Goal: Answer question/provide support

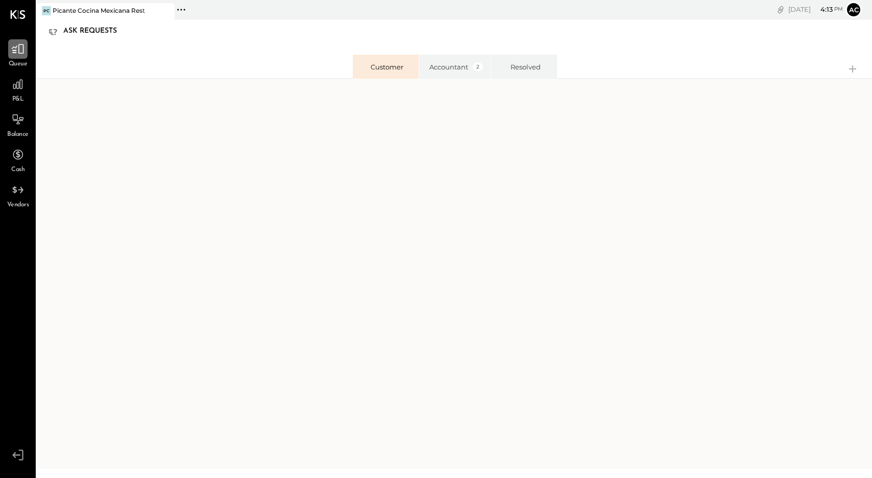
click at [14, 49] on icon at bounding box center [17, 48] width 13 height 13
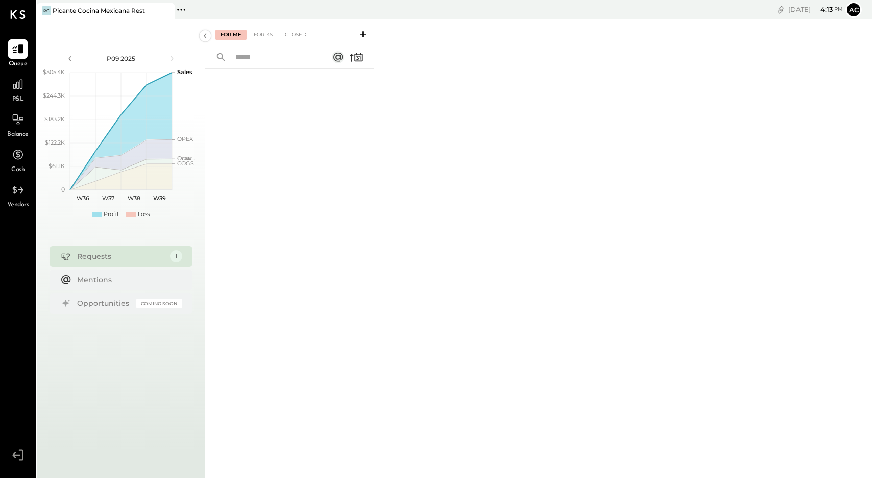
click at [142, 257] on div "Requests" at bounding box center [121, 256] width 88 height 10
click at [256, 33] on div "For KS" at bounding box center [263, 35] width 29 height 10
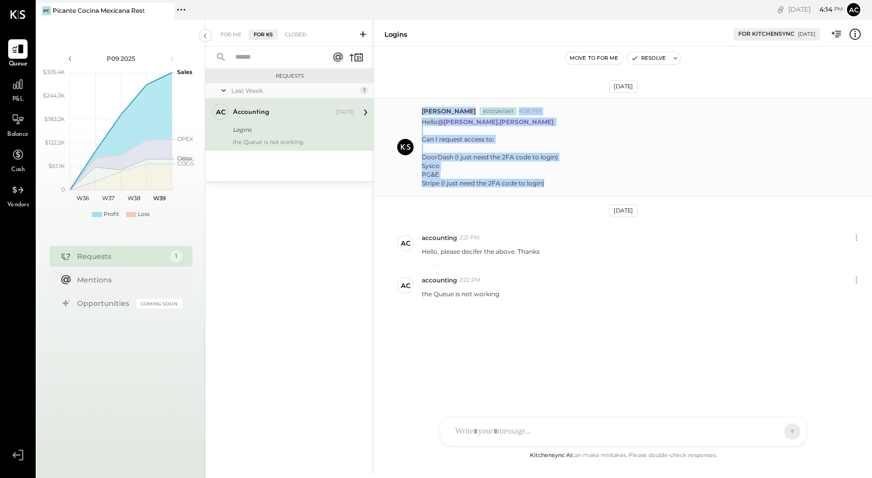
drag, startPoint x: 547, startPoint y: 184, endPoint x: 472, endPoint y: 177, distance: 75.4
click at [415, 179] on div "Irvin Rojas Accountant 4:08 PM Hello @jim.maser Can I request access to: DoorDa…" at bounding box center [623, 147] width 498 height 98
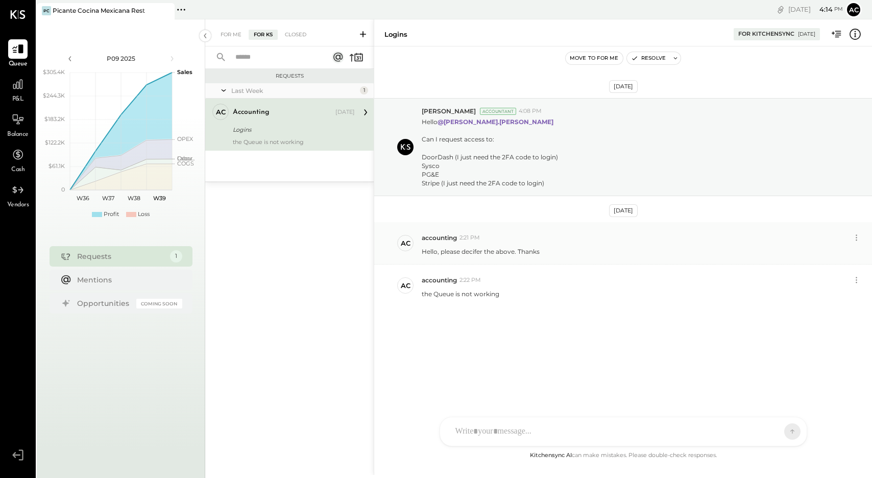
click at [562, 263] on div "ac accounting 2:21 PM Hello, please decifer the above. Thanks" at bounding box center [623, 243] width 498 height 42
drag, startPoint x: 548, startPoint y: 183, endPoint x: 420, endPoint y: 157, distance: 130.4
click at [419, 159] on div "Irvin Rojas Accountant 4:08 PM Hello @jim.maser Can I request access to: DoorDa…" at bounding box center [623, 147] width 498 height 98
copy p "DoorDash (I just need the 2FA code to login) Sysco PG&E Stripe (I just need the…"
click at [667, 277] on div "accounting 2:22 PM" at bounding box center [635, 280] width 427 height 9
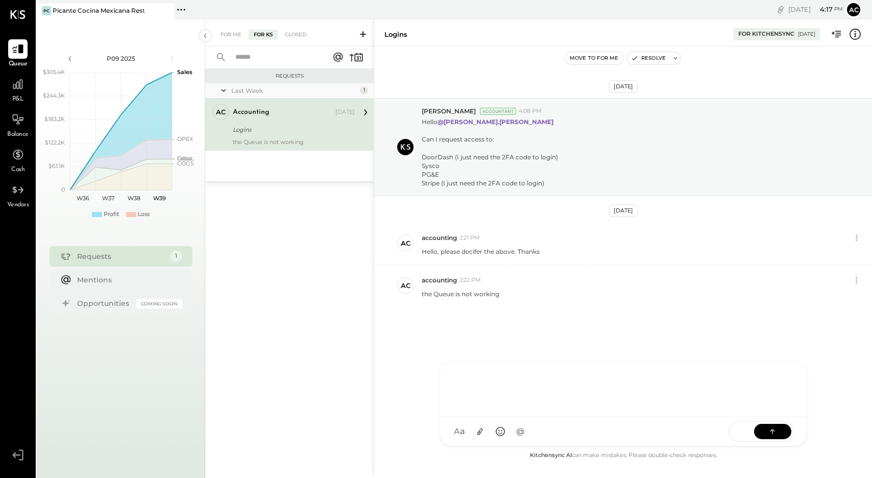
click at [477, 431] on div "A accounting TP [PERSON_NAME] [PERSON_NAME] J [PERSON_NAME].[PERSON_NAME] J [PE…" at bounding box center [624, 403] width 368 height 85
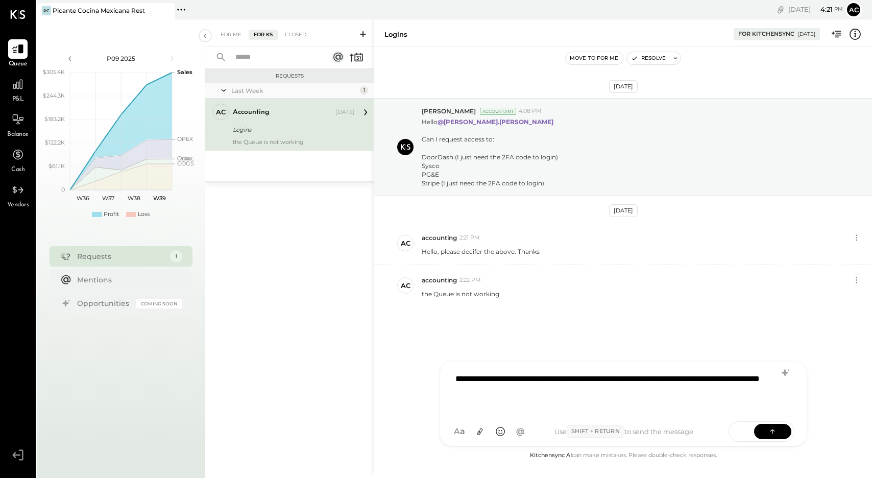
click at [496, 394] on div "**********" at bounding box center [623, 388] width 346 height 41
click at [601, 393] on div "**********" at bounding box center [623, 388] width 346 height 41
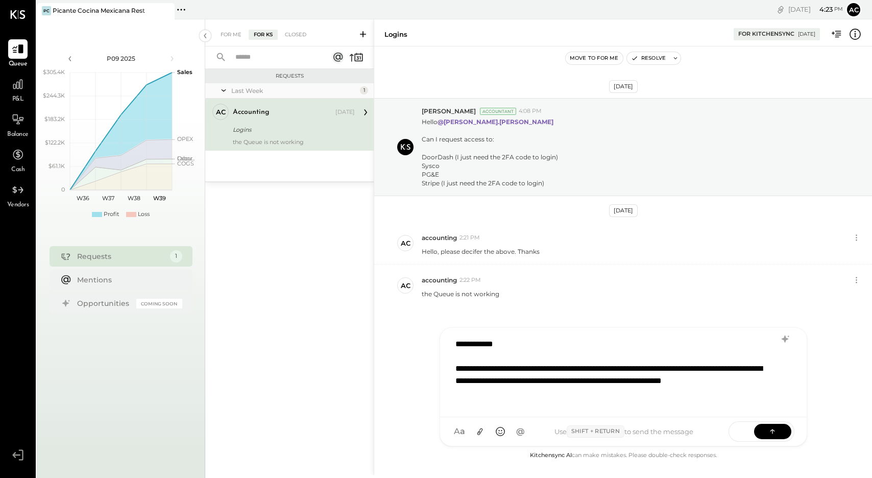
scroll to position [26, 0]
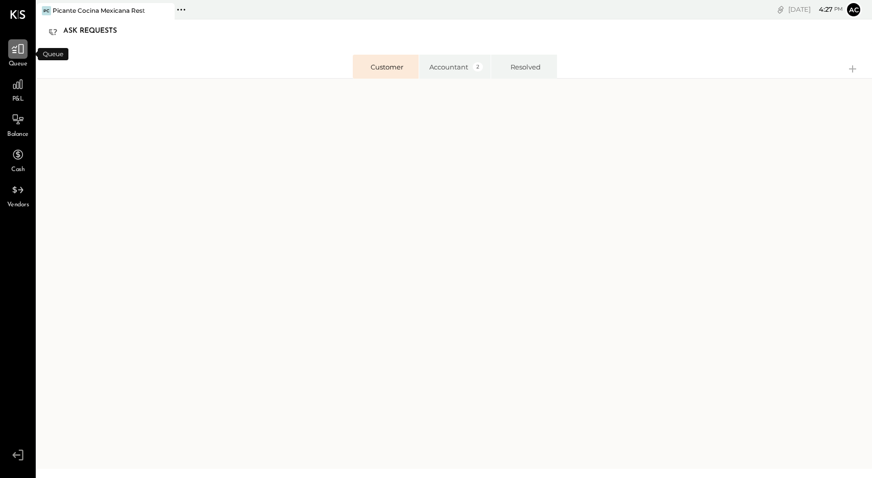
click at [22, 54] on icon at bounding box center [18, 49] width 12 height 10
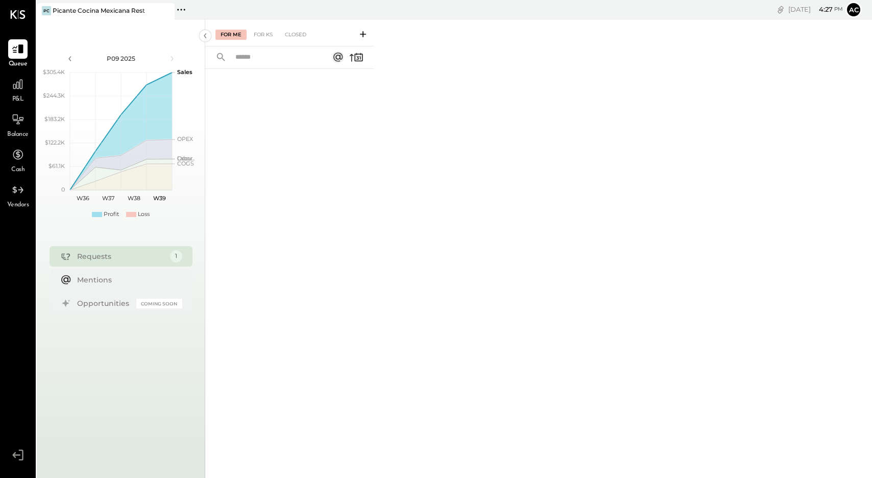
click at [129, 257] on div "Requests" at bounding box center [121, 256] width 88 height 10
click at [173, 256] on div "1" at bounding box center [175, 256] width 13 height 13
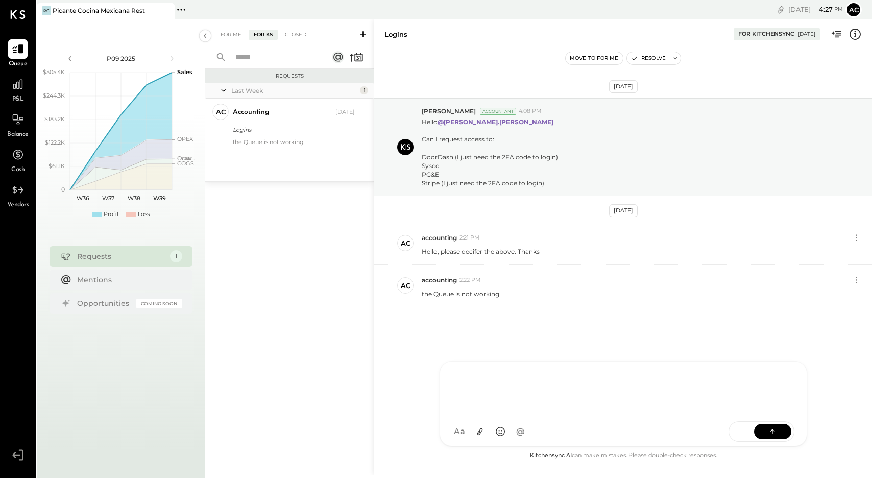
click at [461, 427] on div "A accounting TP [PERSON_NAME] [PERSON_NAME] J [PERSON_NAME].[PERSON_NAME] J [PE…" at bounding box center [624, 403] width 368 height 85
drag, startPoint x: 483, startPoint y: 374, endPoint x: 456, endPoint y: 375, distance: 26.6
click at [456, 375] on div "**********" at bounding box center [623, 384] width 346 height 47
drag, startPoint x: 461, startPoint y: 370, endPoint x: 808, endPoint y: 294, distance: 355.3
click at [808, 294] on div "the Queue is not working" at bounding box center [643, 292] width 442 height 11
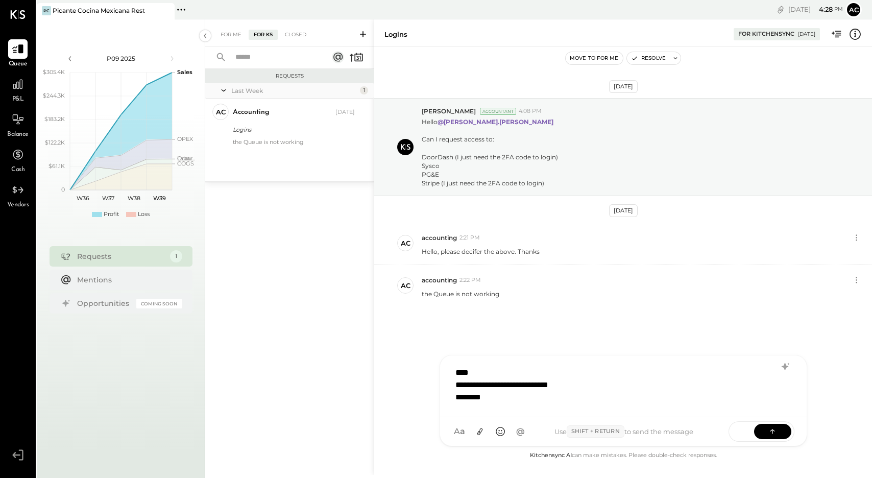
click at [498, 397] on div "********" at bounding box center [610, 397] width 310 height 12
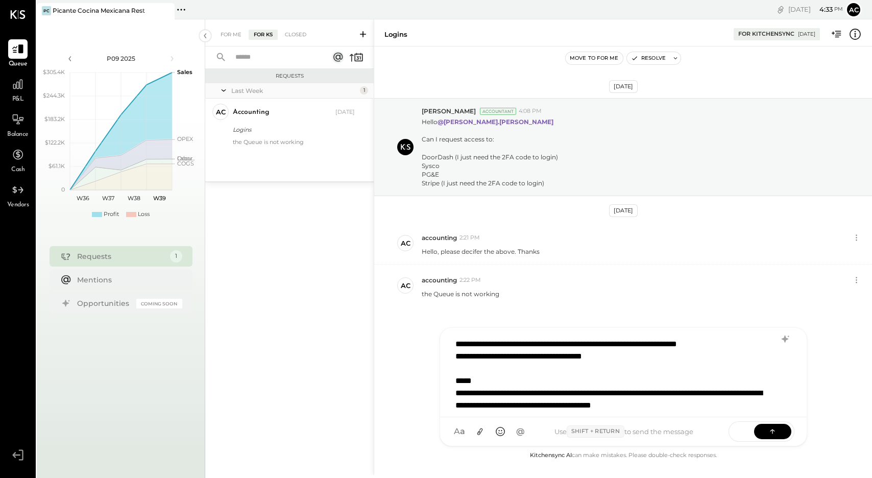
scroll to position [136, 0]
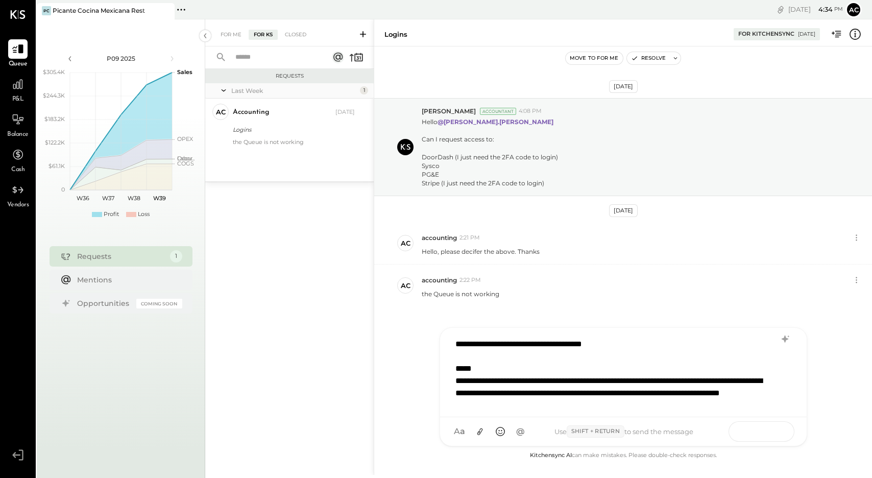
click at [784, 429] on button at bounding box center [772, 430] width 37 height 15
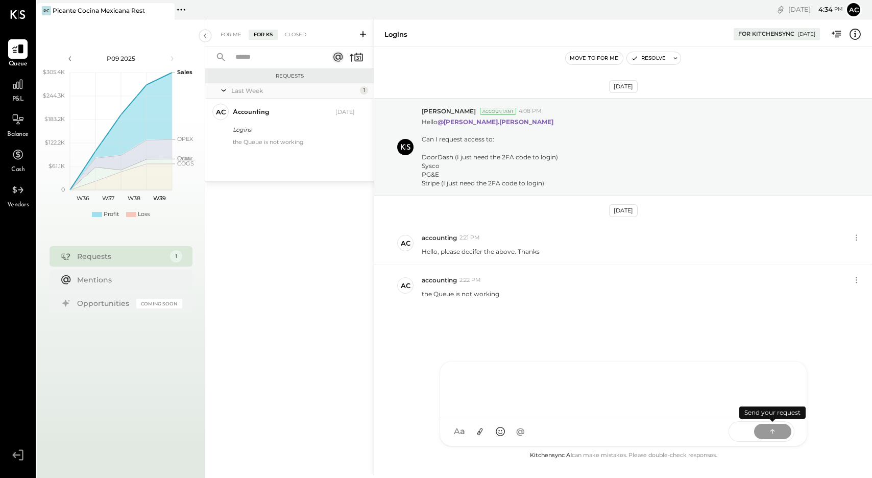
scroll to position [0, 0]
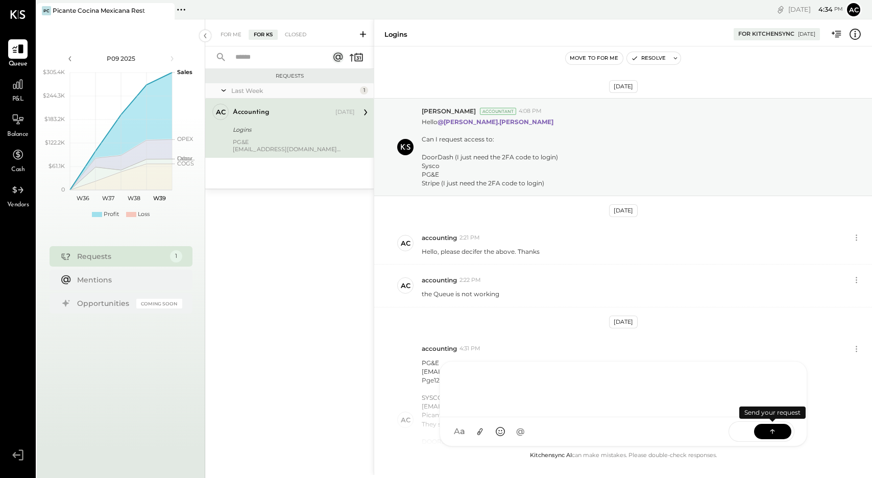
scroll to position [134, 0]
